Goal: Information Seeking & Learning: Understand process/instructions

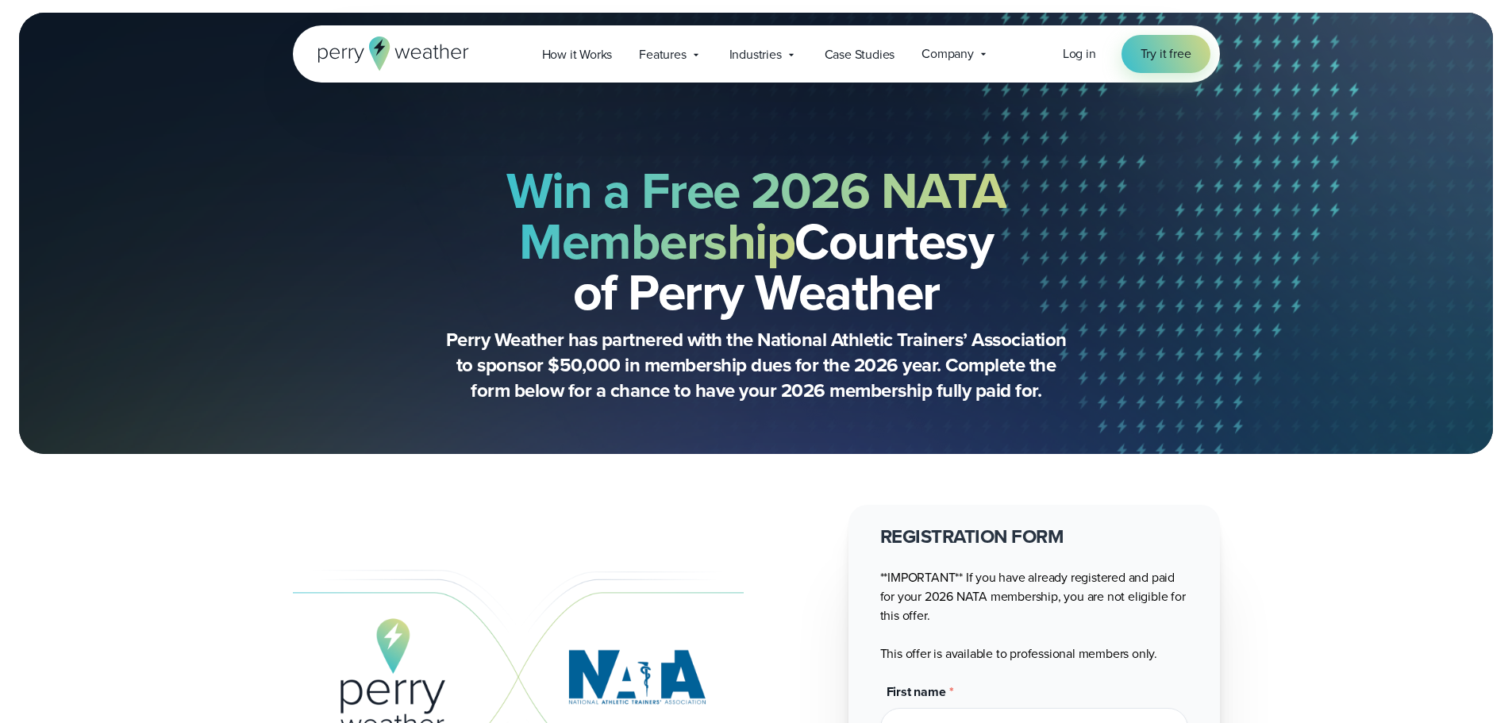
click at [573, 56] on span "How it Works" at bounding box center [577, 54] width 71 height 19
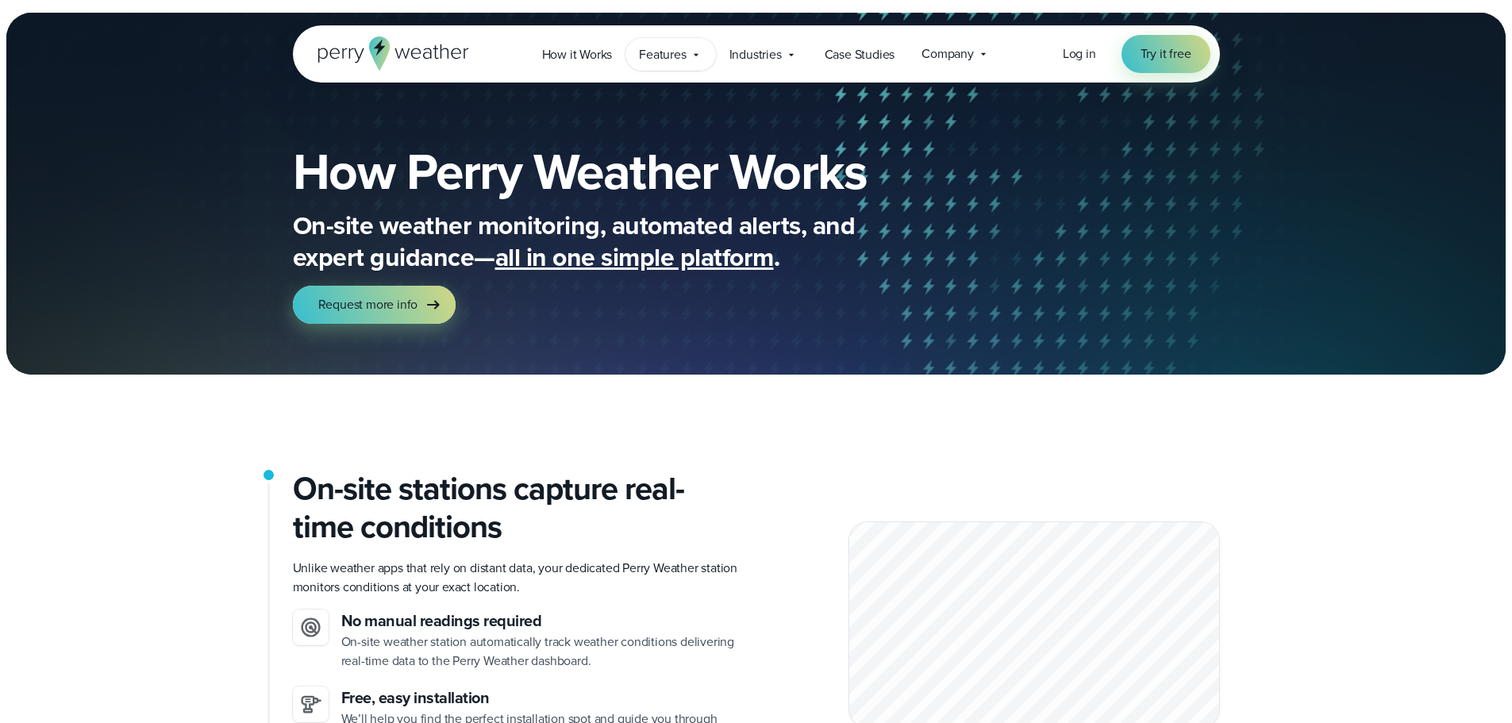
click at [645, 49] on span "Features" at bounding box center [662, 54] width 47 height 19
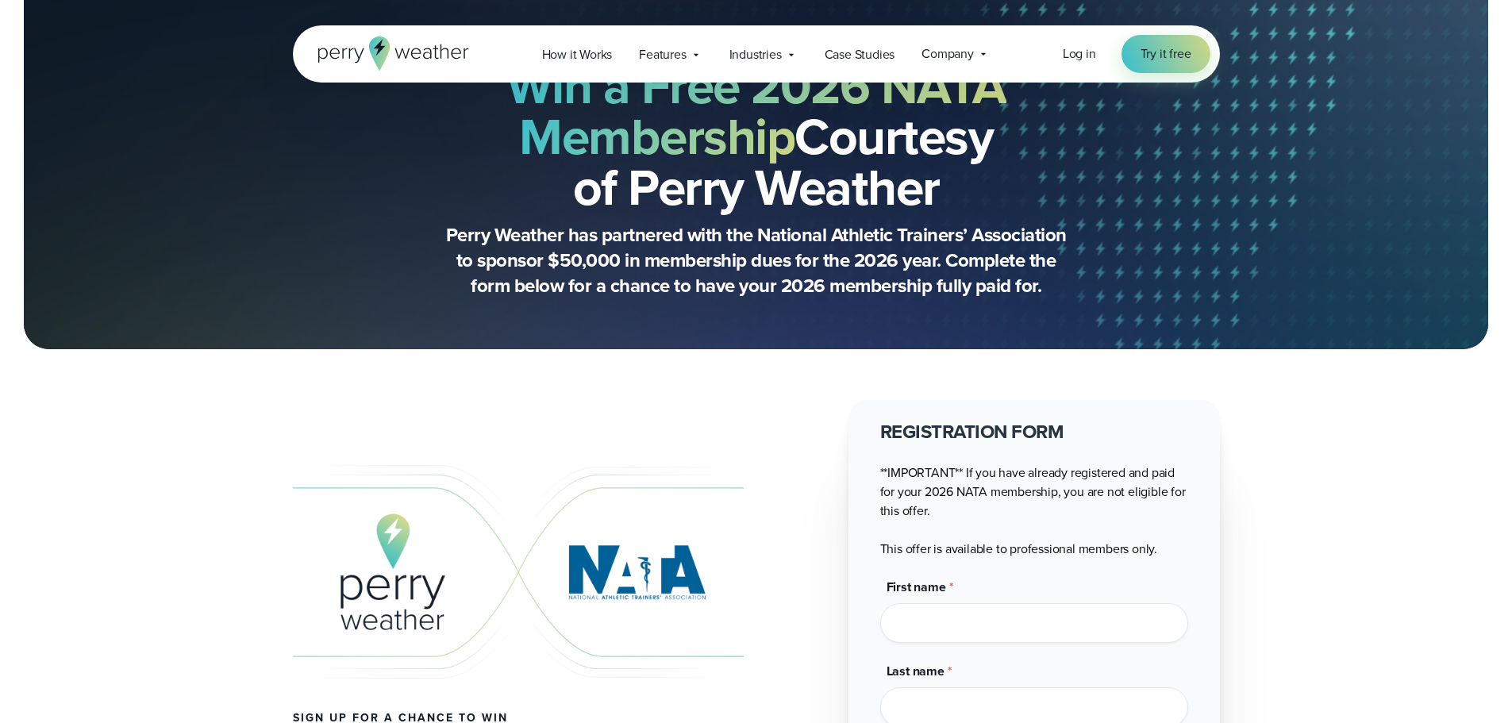
scroll to position [79, 0]
